Goal: Task Accomplishment & Management: Complete application form

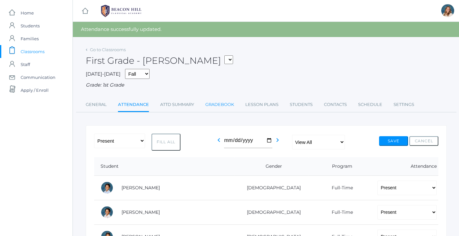
click at [222, 104] on link "Gradebook" at bounding box center [219, 104] width 29 height 13
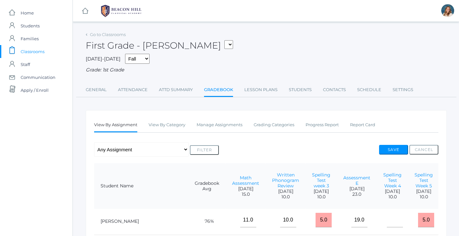
click at [36, 52] on span "Classrooms" at bounding box center [33, 51] width 24 height 13
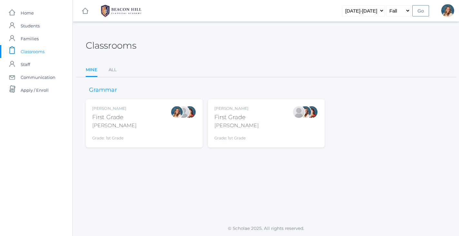
click at [155, 120] on div "Liv Barber First Grade Barber Grade: 1st Grade 01LA" at bounding box center [144, 123] width 104 height 35
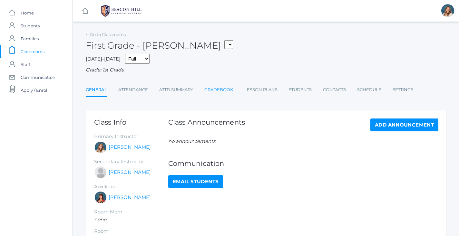
click at [220, 91] on link "Gradebook" at bounding box center [218, 90] width 29 height 13
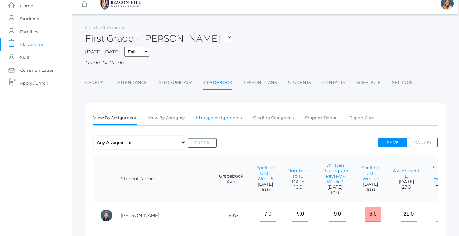
click at [213, 115] on link "Manage Assignments" at bounding box center [219, 118] width 46 height 13
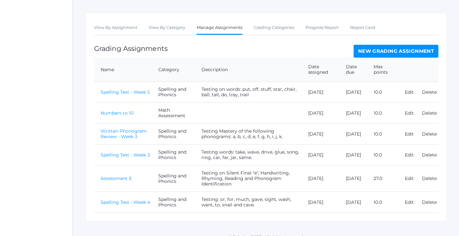
scroll to position [97, 0]
click at [432, 49] on link "New Grading Assignment" at bounding box center [396, 51] width 85 height 13
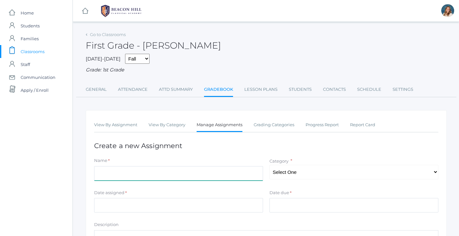
click at [159, 173] on input "Name" at bounding box center [178, 173] width 169 height 15
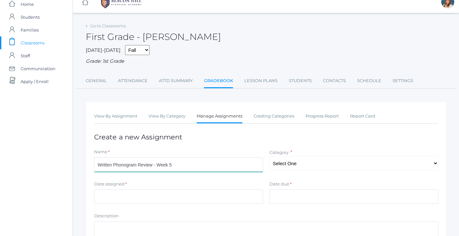
scroll to position [8, 0]
type input "Written Phonogram Review - Week 5"
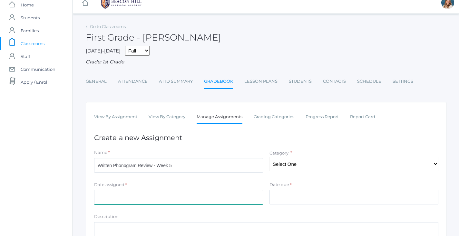
click at [176, 190] on input "Date assigned" at bounding box center [178, 197] width 169 height 15
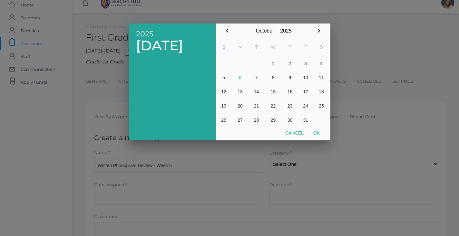
click at [304, 66] on button "3" at bounding box center [306, 63] width 16 height 14
click at [314, 138] on button "Ok" at bounding box center [317, 133] width 16 height 12
type input "2025-10-03"
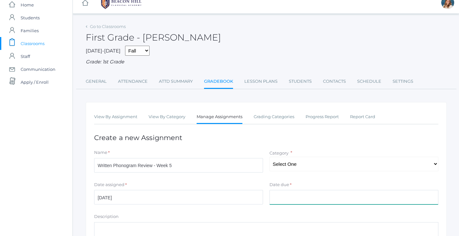
click at [297, 195] on input "Date due" at bounding box center [354, 197] width 169 height 15
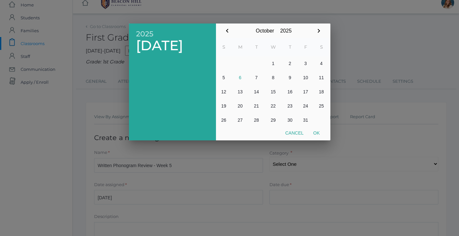
click at [242, 80] on button "6" at bounding box center [240, 78] width 17 height 14
click at [320, 133] on button "Ok" at bounding box center [317, 133] width 16 height 12
type input "[DATE]"
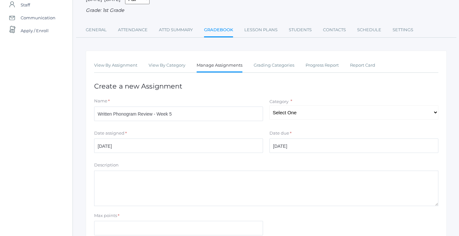
scroll to position [86, 0]
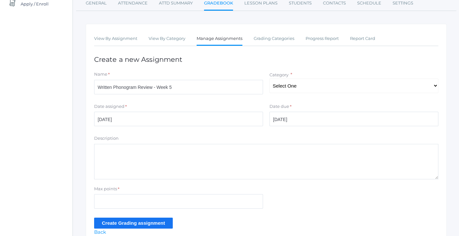
click at [240, 154] on textarea "Description" at bounding box center [266, 161] width 344 height 35
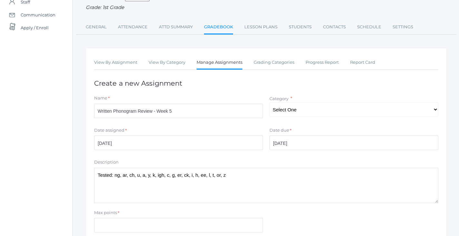
type textarea "Tested: ng, ar, ch, u, a, y, k, igh, c, g, er, ck, i, h, ee, l, t, or, z"
click at [154, 218] on input "Max points" at bounding box center [178, 225] width 169 height 15
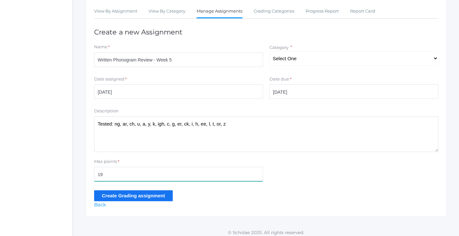
scroll to position [114, 0]
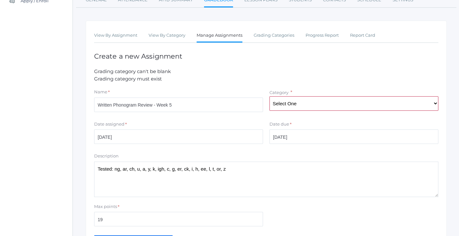
scroll to position [112, 0]
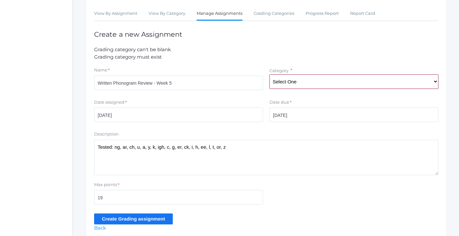
select select "1055"
click at [260, 145] on textarea "Tested: ng, ar, ch, u, a, y, k, igh, c, g, er, ck, i, h, ee, l, t, or, z" at bounding box center [266, 157] width 344 height 35
drag, startPoint x: 254, startPoint y: 145, endPoint x: 232, endPoint y: 144, distance: 22.3
click at [232, 144] on textarea "Tested: ng, ar, ch, u, a, y, k, igh, c, g, er, ck, i, h, ee, l, t, or, z" at bounding box center [266, 157] width 344 height 35
click at [112, 144] on textarea "Tested: ng, ar, ch, u, a, y, k, igh, c, g, er, ck, i, h, ee, l, t, or, z" at bounding box center [266, 157] width 344 height 35
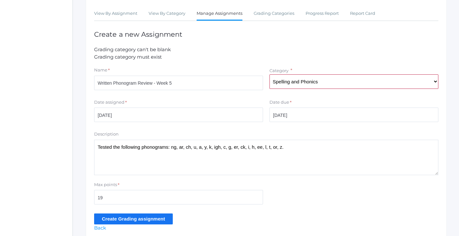
type textarea "Tested the following phonograms: ng, ar, ch, u, a, y, k, igh, c, g, er, ck, i, …"
click at [126, 216] on input "Create Grading assignment" at bounding box center [133, 219] width 79 height 11
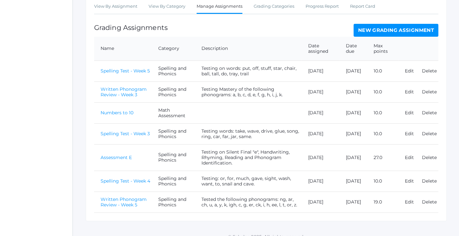
scroll to position [133, 0]
click at [135, 197] on link "Written Phonogram Review - Week 5" at bounding box center [124, 202] width 46 height 11
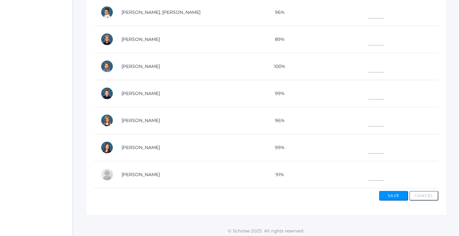
scroll to position [259, 0]
click at [368, 91] on input"] "text" at bounding box center [376, 92] width 16 height 15
type input"] "19"
click at [368, 58] on input"] "text" at bounding box center [376, 65] width 16 height 15
type input"] "19"
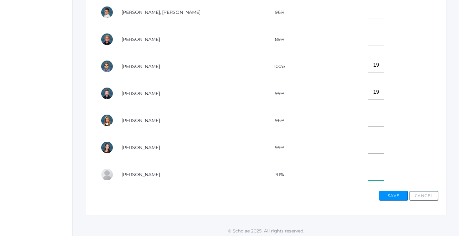
click at [368, 166] on input"] "text" at bounding box center [376, 173] width 16 height 15
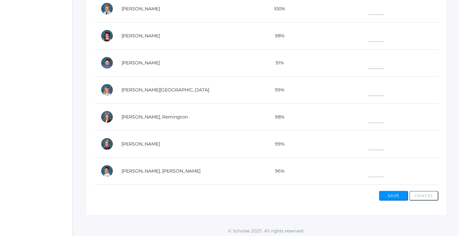
scroll to position [100, 0]
type input"] "15"
click at [363, 69] on td at bounding box center [373, 63] width 129 height 27
click at [368, 66] on input"] "text" at bounding box center [376, 62] width 16 height 15
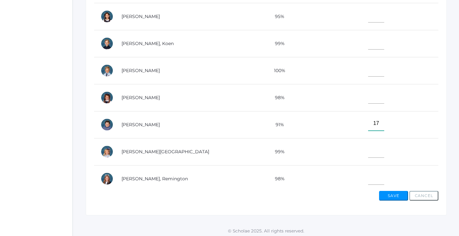
scroll to position [23, 0]
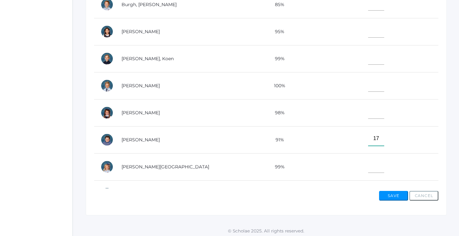
type input"] "17"
click at [368, 59] on input"] "text" at bounding box center [376, 57] width 16 height 15
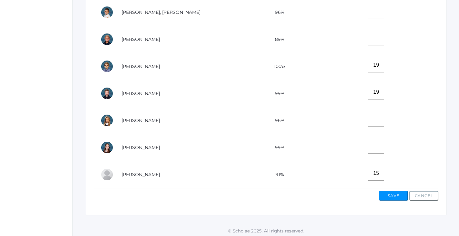
scroll to position [259, 0]
type input"] "18"
click at [368, 144] on input"] "text" at bounding box center [376, 146] width 16 height 15
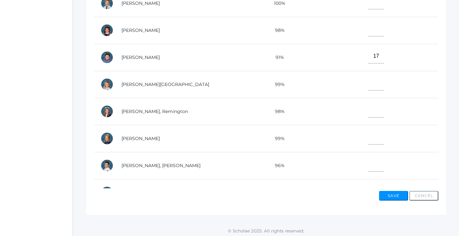
scroll to position [101, 0]
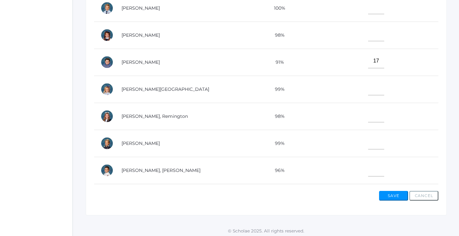
type input"] "19"
click at [368, 34] on input"] "text" at bounding box center [376, 34] width 16 height 15
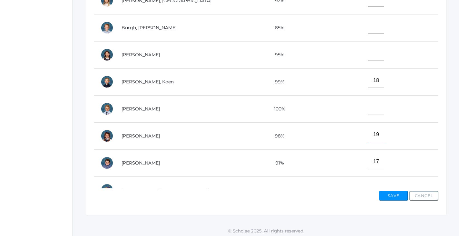
scroll to position [0, 0]
type input"] "19"
click at [368, 53] on input"] "text" at bounding box center [376, 53] width 16 height 15
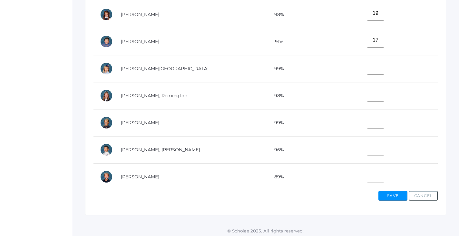
scroll to position [122, 0]
type input"] "19"
click at [368, 168] on input"] "text" at bounding box center [376, 175] width 16 height 15
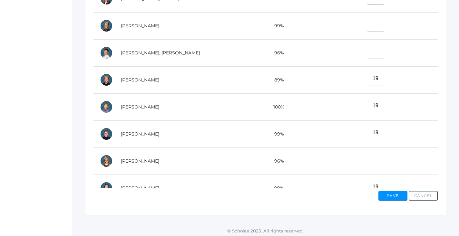
scroll to position [229, 0]
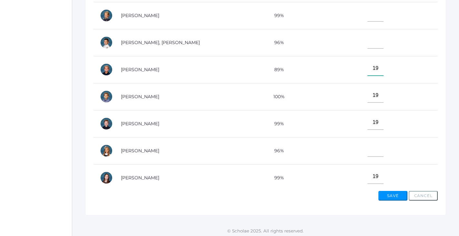
type input"] "19"
click at [368, 147] on input"] "text" at bounding box center [376, 150] width 16 height 15
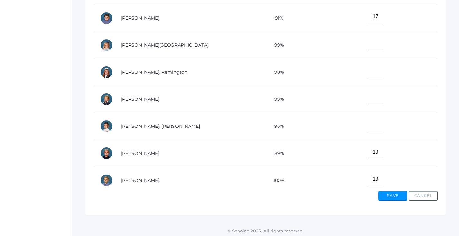
scroll to position [143, 0]
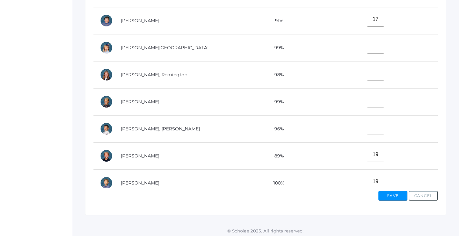
type input"] "19"
click at [368, 78] on input"] "text" at bounding box center [376, 73] width 16 height 15
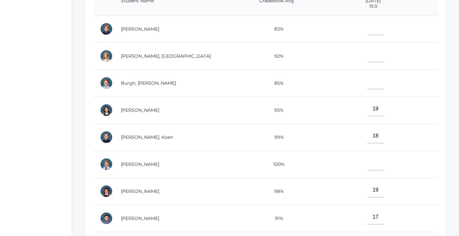
scroll to position [173, 1]
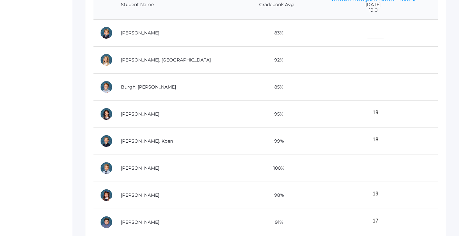
type input"] "18"
click at [368, 29] on input"] "text" at bounding box center [376, 32] width 16 height 15
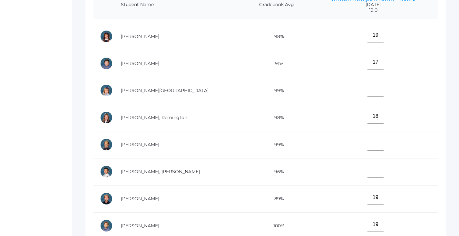
scroll to position [163, 0]
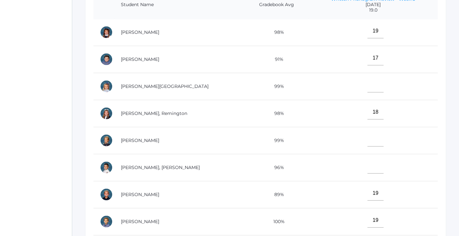
type input"] "19"
click at [368, 142] on input"] "text" at bounding box center [376, 139] width 16 height 15
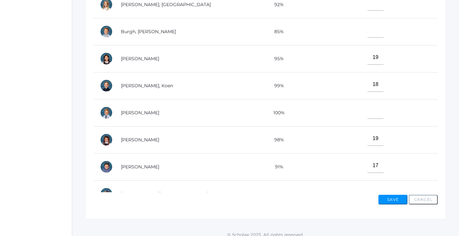
scroll to position [0, 0]
type input"] "17"
click at [368, 31] on input"] "text" at bounding box center [376, 30] width 16 height 15
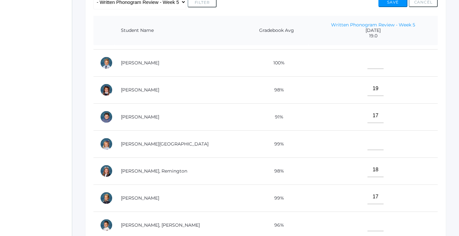
scroll to position [181, 0]
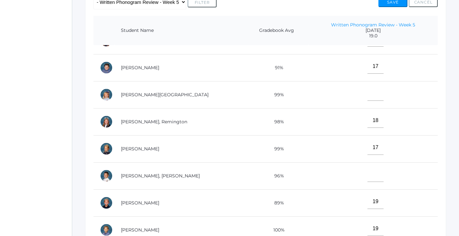
type input"] "15"
click at [368, 174] on input"] "text" at bounding box center [376, 175] width 16 height 15
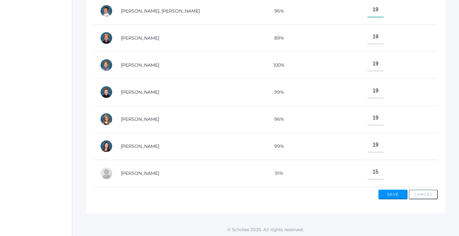
scroll to position [233, 0]
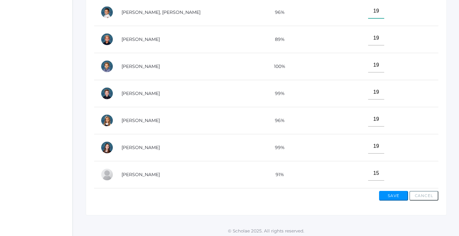
type input"] "19"
click at [394, 192] on button "Save" at bounding box center [393, 196] width 29 height 10
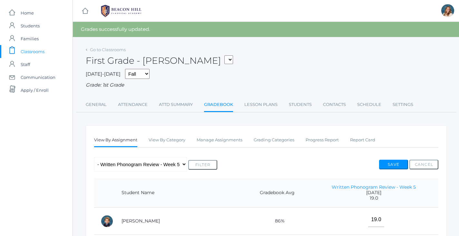
click at [33, 49] on span "Classrooms" at bounding box center [33, 51] width 24 height 13
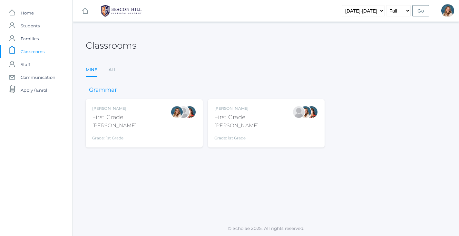
click at [39, 53] on span "Classrooms" at bounding box center [33, 51] width 24 height 13
